Goal: Information Seeking & Learning: Check status

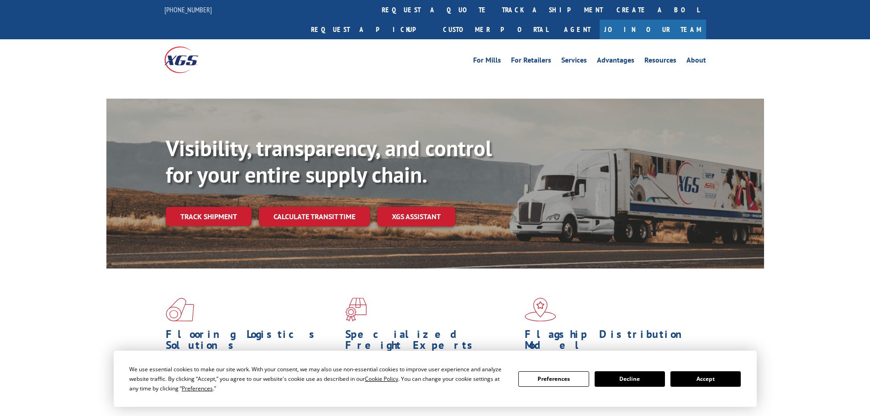
drag, startPoint x: 698, startPoint y: 374, endPoint x: 682, endPoint y: 367, distance: 18.0
click at [698, 374] on button "Accept" at bounding box center [705, 379] width 70 height 16
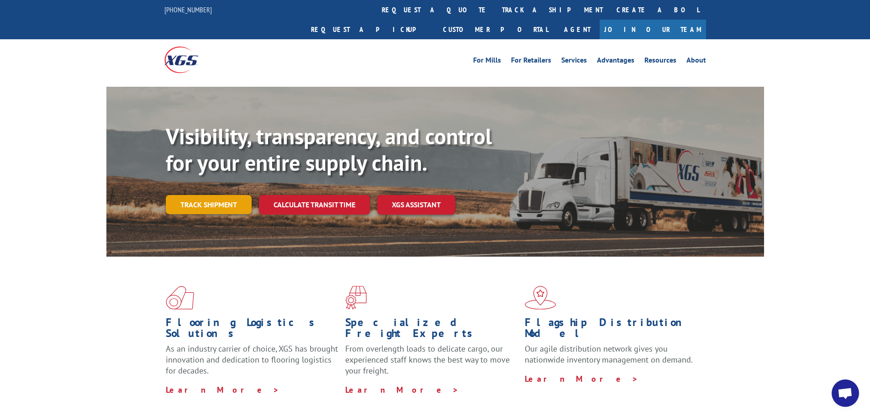
click at [210, 195] on link "Track shipment" at bounding box center [209, 204] width 86 height 19
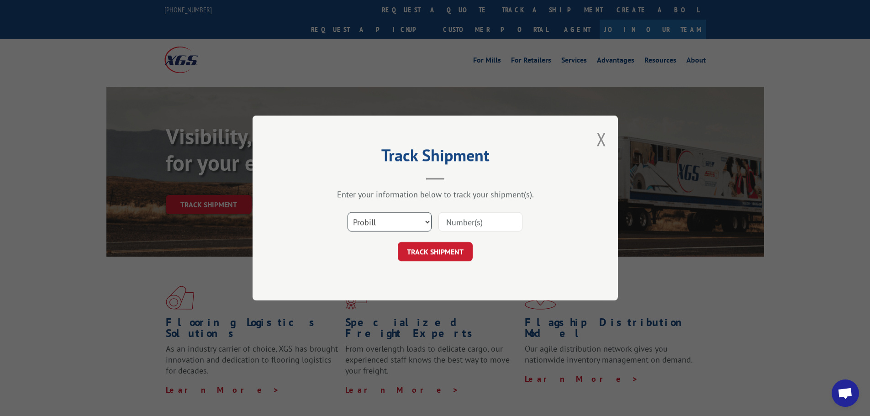
drag, startPoint x: 356, startPoint y: 215, endPoint x: 359, endPoint y: 221, distance: 6.5
click at [357, 215] on select "Select category... Probill BOL PO" at bounding box center [389, 221] width 84 height 19
select select "bol"
click at [347, 212] on select "Select category... Probill BOL PO" at bounding box center [389, 221] width 84 height 19
click at [464, 220] on input at bounding box center [480, 221] width 84 height 19
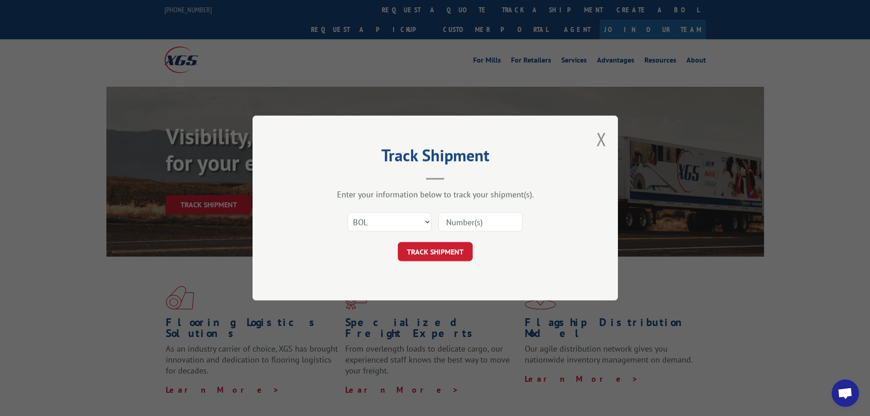
paste input "7067569"
type input "7067569"
click at [426, 251] on button "TRACK SHIPMENT" at bounding box center [435, 251] width 75 height 19
